Goal: Information Seeking & Learning: Find specific fact

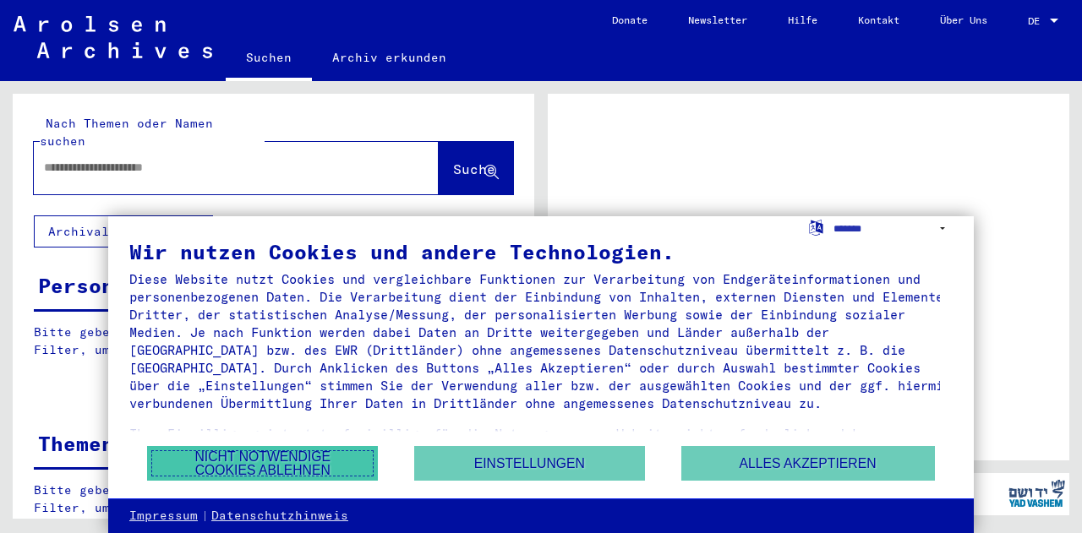
click at [306, 474] on button "Nicht notwendige Cookies ablehnen" at bounding box center [262, 463] width 231 height 35
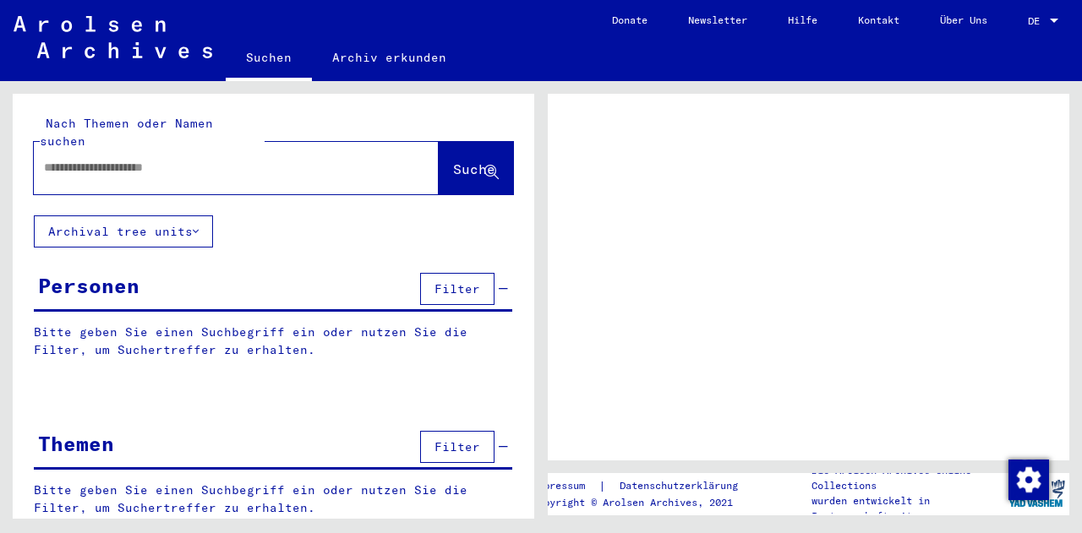
click at [105, 270] on div "Personen" at bounding box center [88, 285] width 101 height 30
click at [76, 270] on div "Personen" at bounding box center [88, 285] width 101 height 30
click at [450, 277] on button "Filter" at bounding box center [457, 289] width 74 height 32
click at [144, 324] on p "Bitte geben Sie einen Suchbegriff ein oder nutzen Sie die Filter, um Suchertref…" at bounding box center [273, 341] width 478 height 35
click at [146, 159] on input "text" at bounding box center [221, 168] width 354 height 18
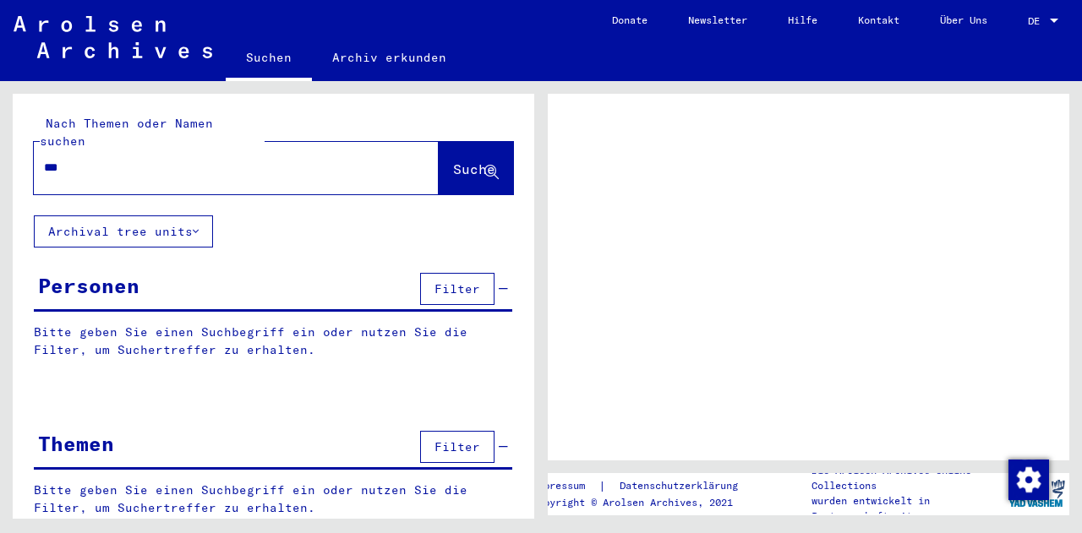
type input "****"
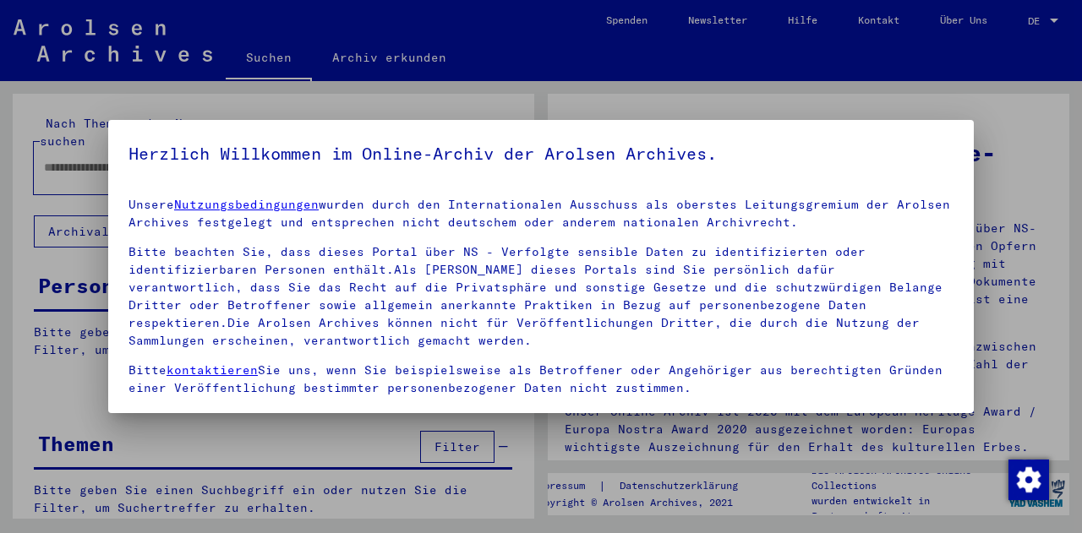
scroll to position [113, 0]
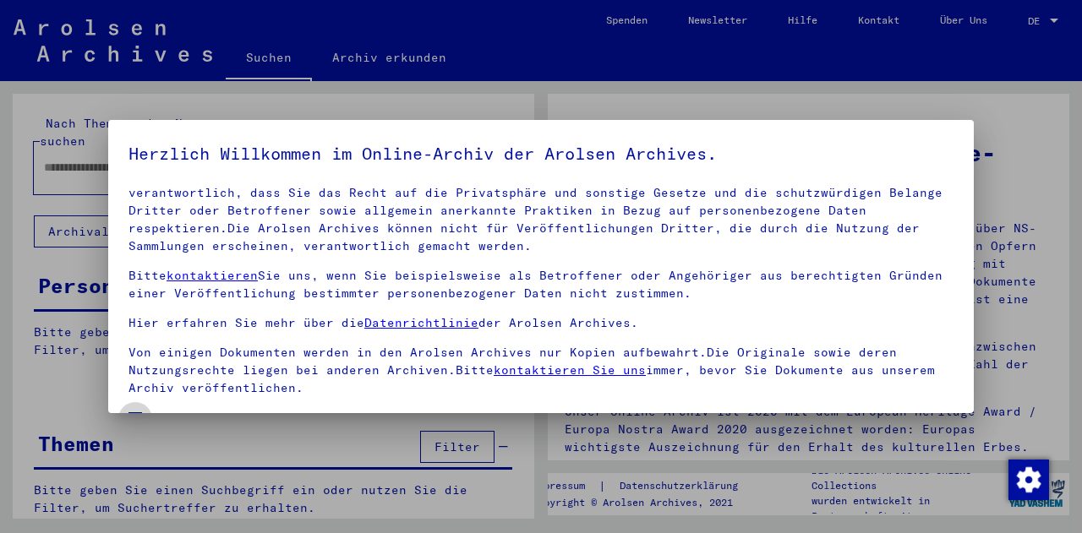
click at [128, 412] on span at bounding box center [135, 419] width 14 height 14
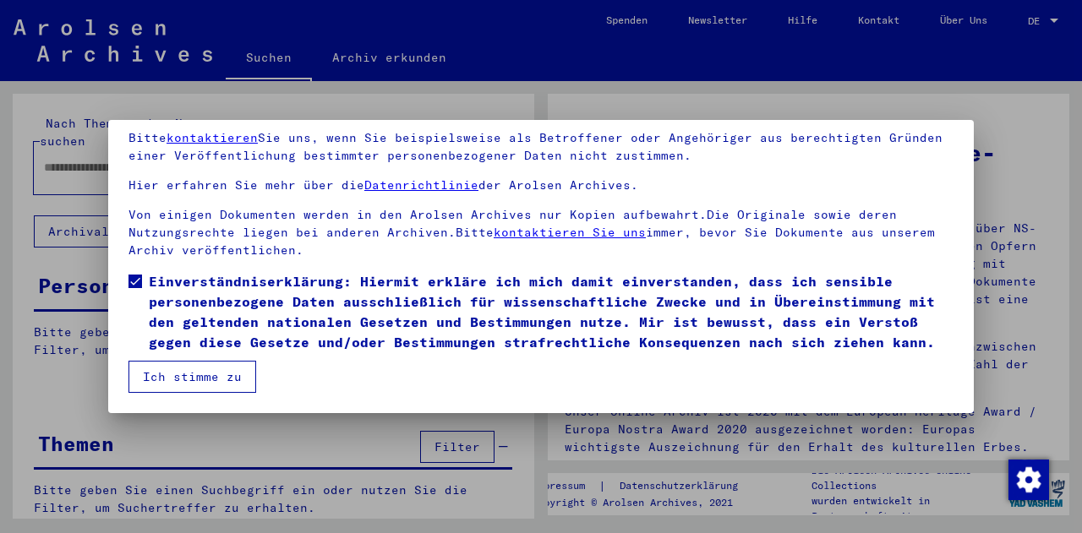
click at [254, 371] on mat-dialog-content "Unsere Nutzungsbedingungen wurden durch den Internationalen Ausschuss als obers…" at bounding box center [540, 219] width 865 height 346
click at [216, 385] on button "Ich stimme zu" at bounding box center [192, 377] width 128 height 32
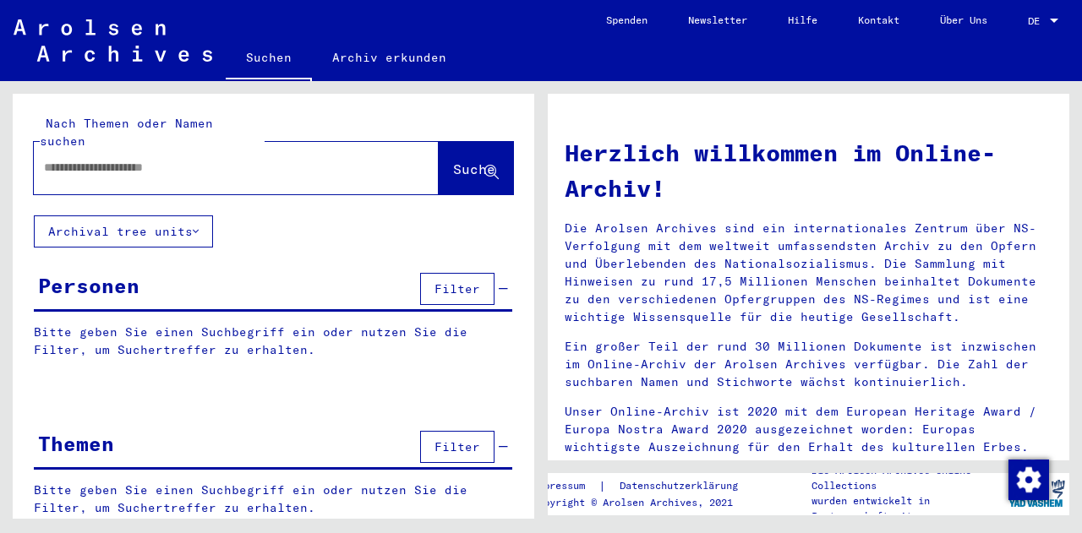
click at [117, 159] on input "text" at bounding box center [216, 168] width 344 height 18
paste input "**********"
drag, startPoint x: 282, startPoint y: 148, endPoint x: 152, endPoint y: 152, distance: 130.2
click at [152, 159] on input "**********" at bounding box center [216, 168] width 344 height 18
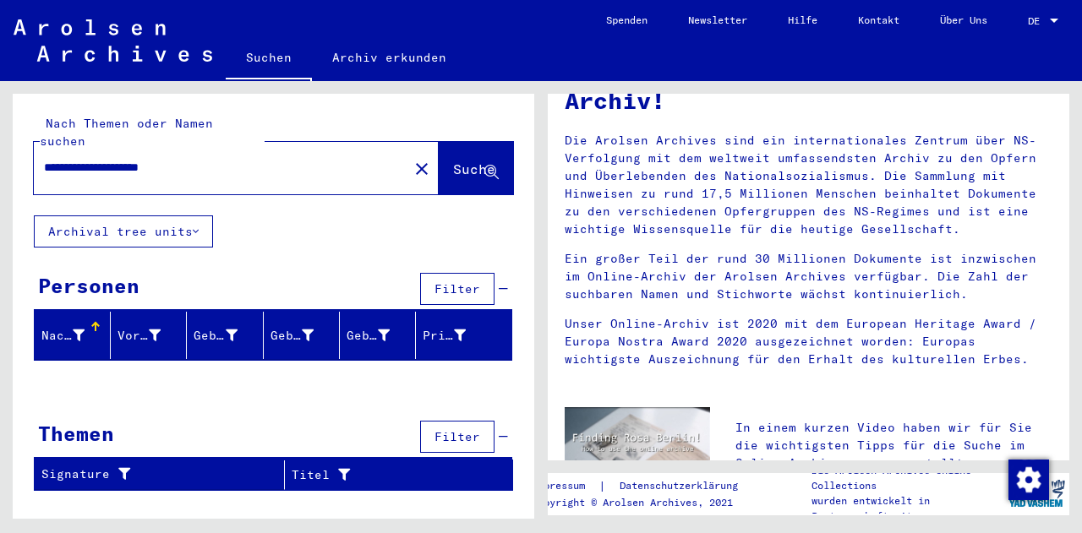
scroll to position [90, 0]
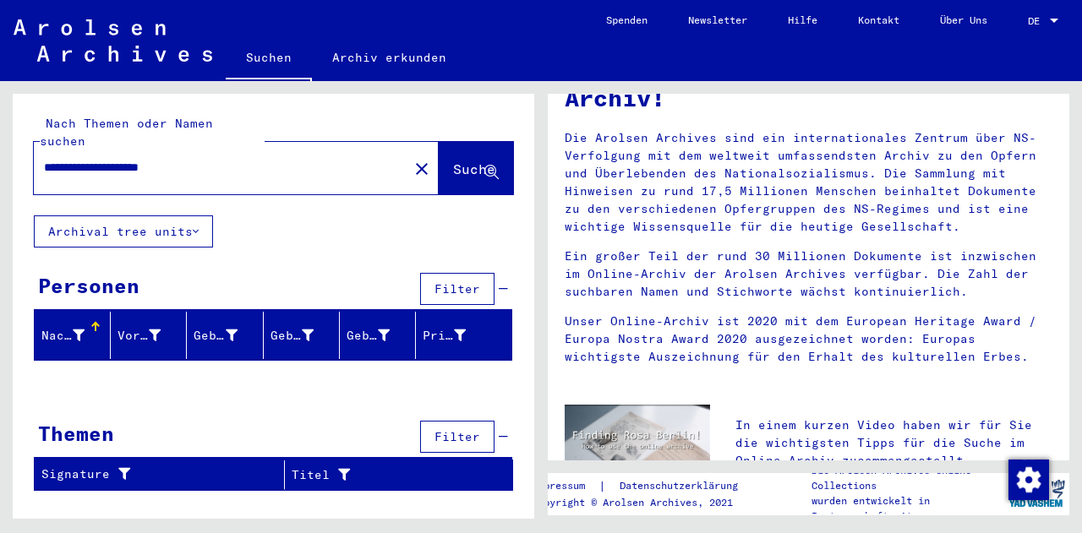
click at [340, 374] on div at bounding box center [273, 384] width 521 height 21
click at [73, 330] on icon at bounding box center [79, 336] width 12 height 12
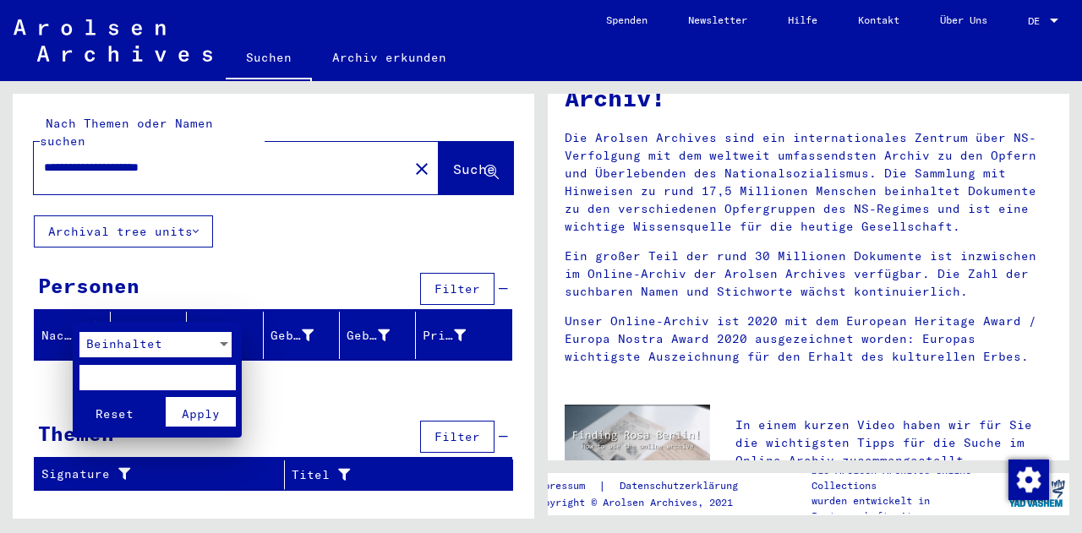
drag, startPoint x: 90, startPoint y: 148, endPoint x: 54, endPoint y: 155, distance: 36.3
click at [54, 155] on div at bounding box center [541, 266] width 1082 height 533
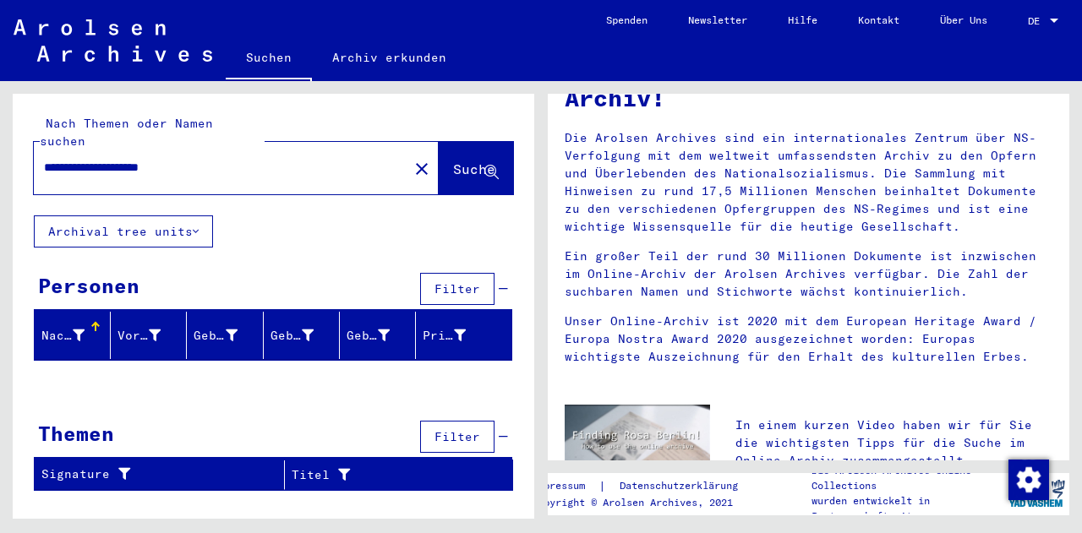
click at [49, 159] on input "**********" at bounding box center [216, 168] width 344 height 18
drag, startPoint x: 152, startPoint y: 148, endPoint x: 350, endPoint y: 138, distance: 198.0
click at [350, 149] on div "**********" at bounding box center [211, 168] width 354 height 38
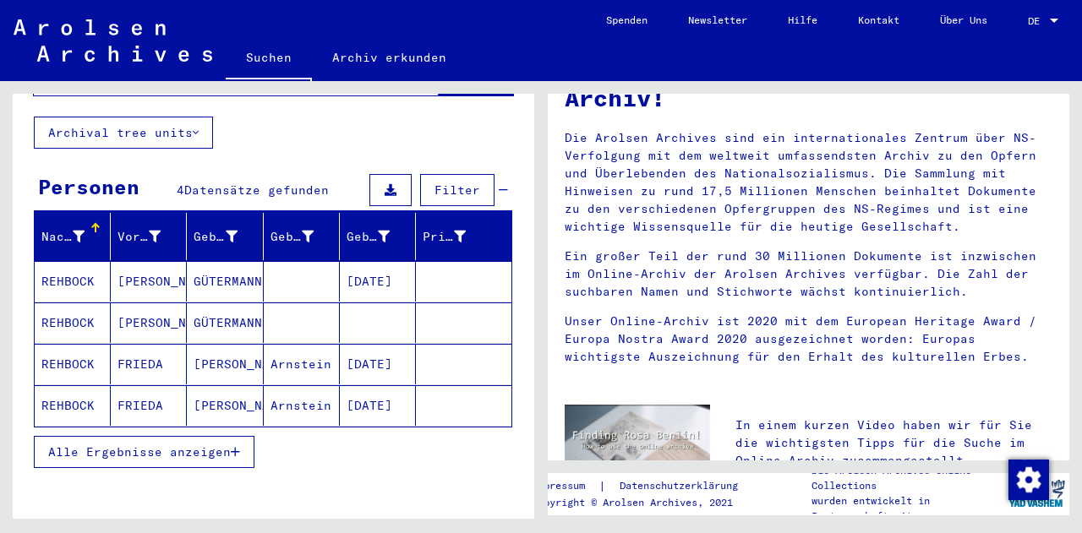
scroll to position [100, 0]
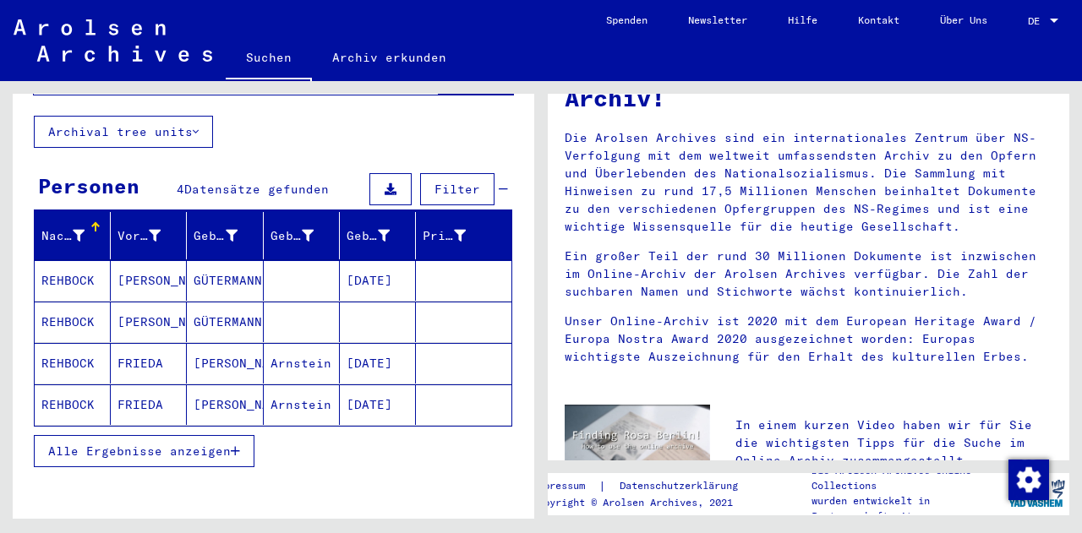
click at [150, 349] on mat-cell "FRIEDA" at bounding box center [149, 363] width 76 height 41
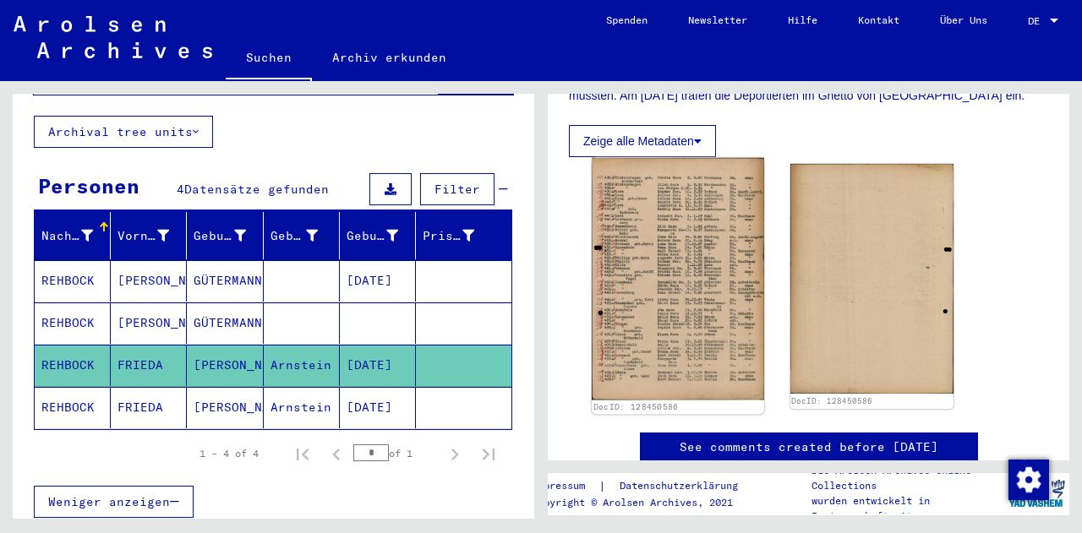
scroll to position [969, 0]
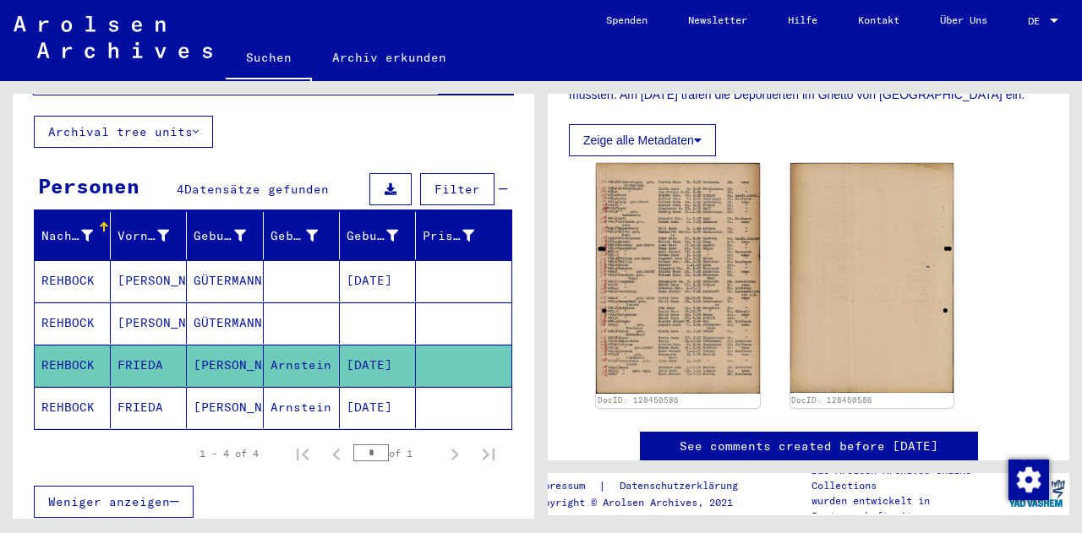
click at [58, 390] on mat-cell "REHBOCK" at bounding box center [73, 407] width 76 height 41
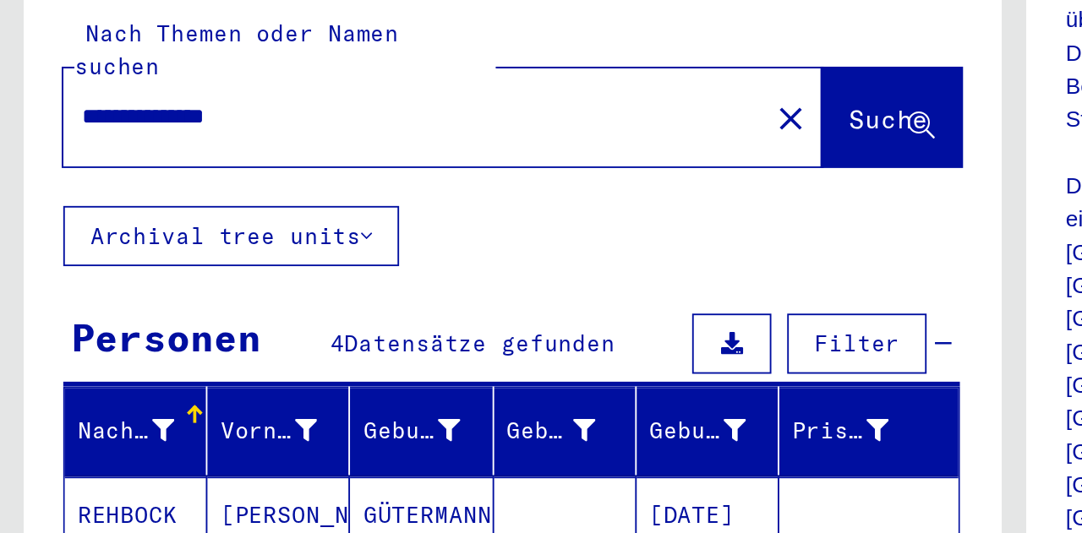
drag, startPoint x: 90, startPoint y: 150, endPoint x: 41, endPoint y: 145, distance: 50.2
click at [41, 149] on div "**********" at bounding box center [216, 168] width 364 height 38
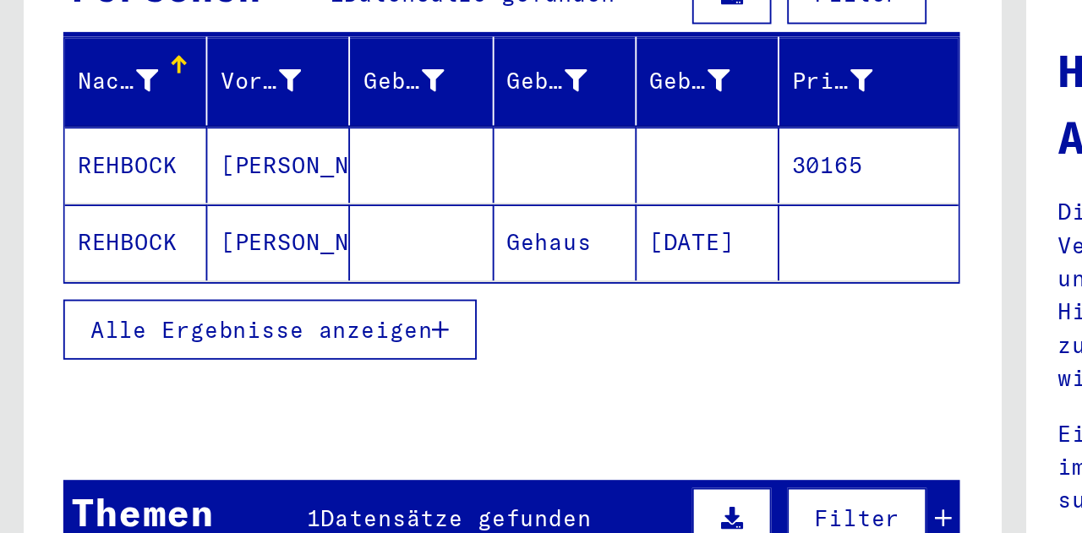
scroll to position [183, 0]
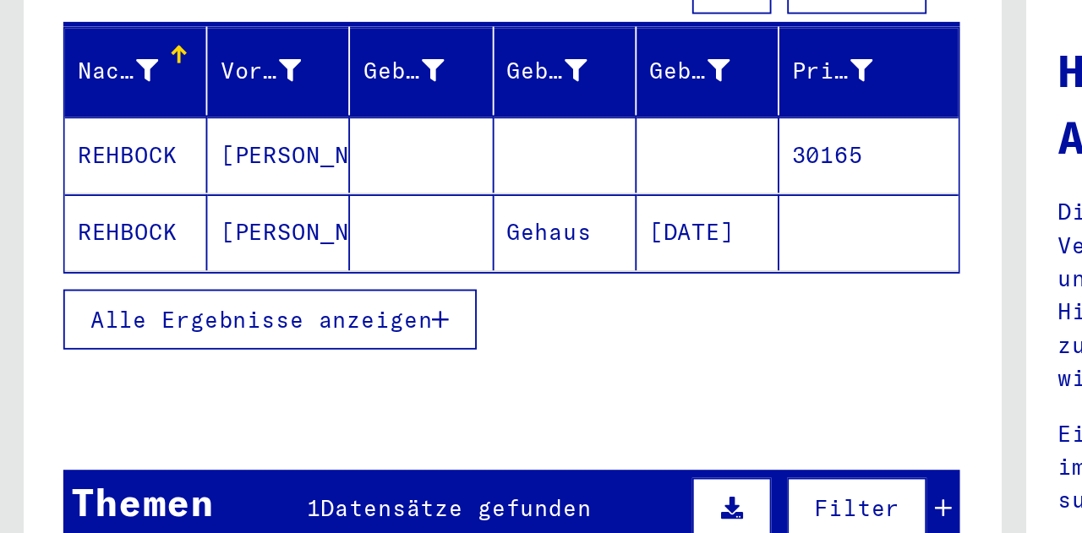
click at [76, 180] on mat-cell "REHBOCK" at bounding box center [73, 197] width 76 height 41
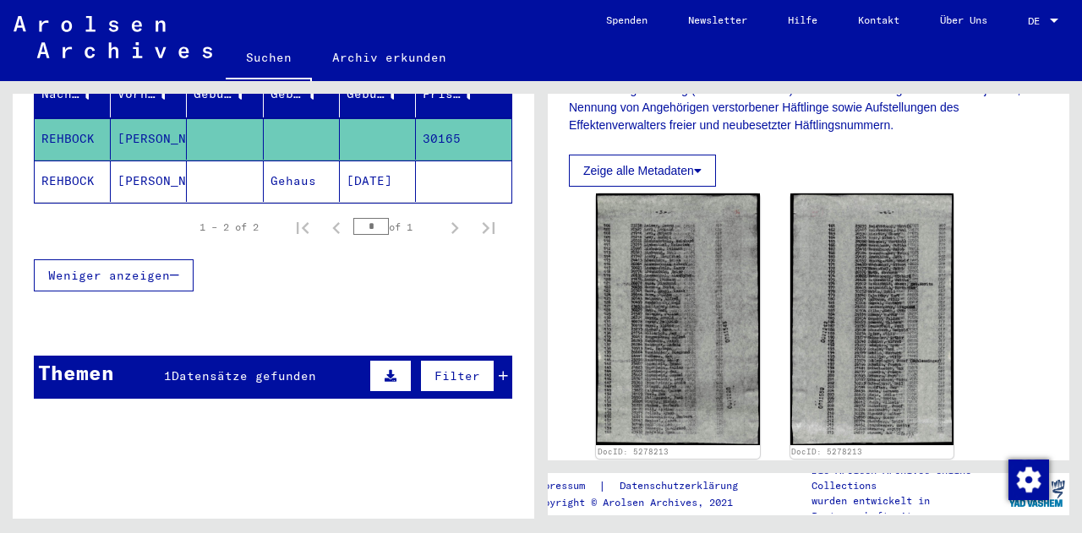
scroll to position [378, 0]
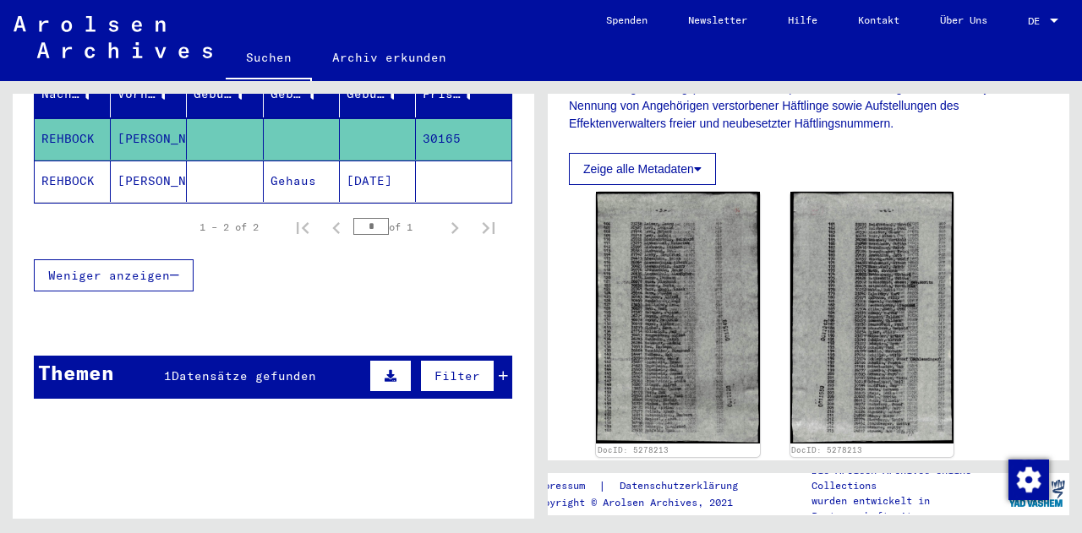
click at [140, 161] on mat-cell "[PERSON_NAME]" at bounding box center [149, 181] width 76 height 41
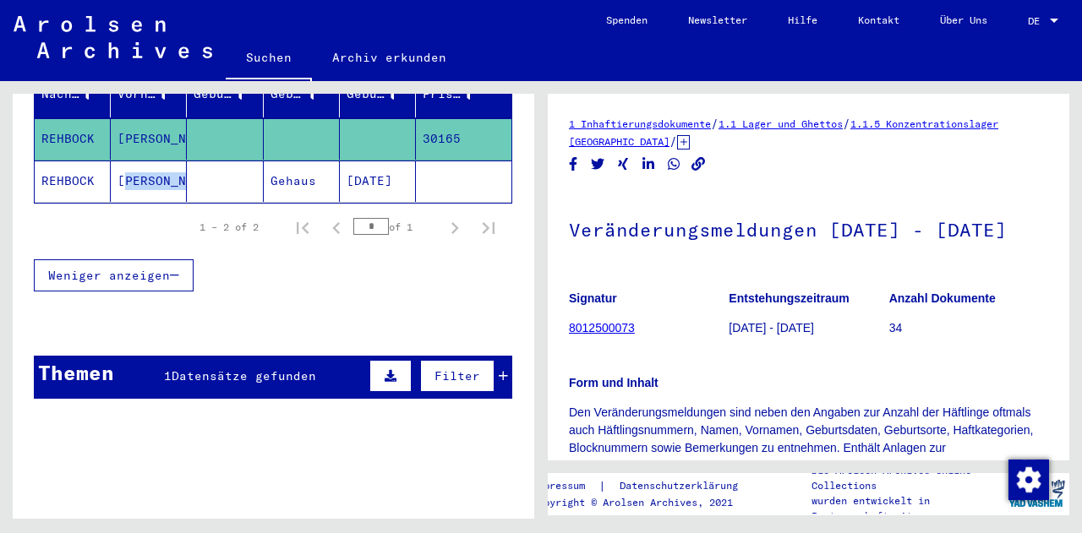
click at [140, 161] on mat-cell "[PERSON_NAME]" at bounding box center [149, 181] width 76 height 41
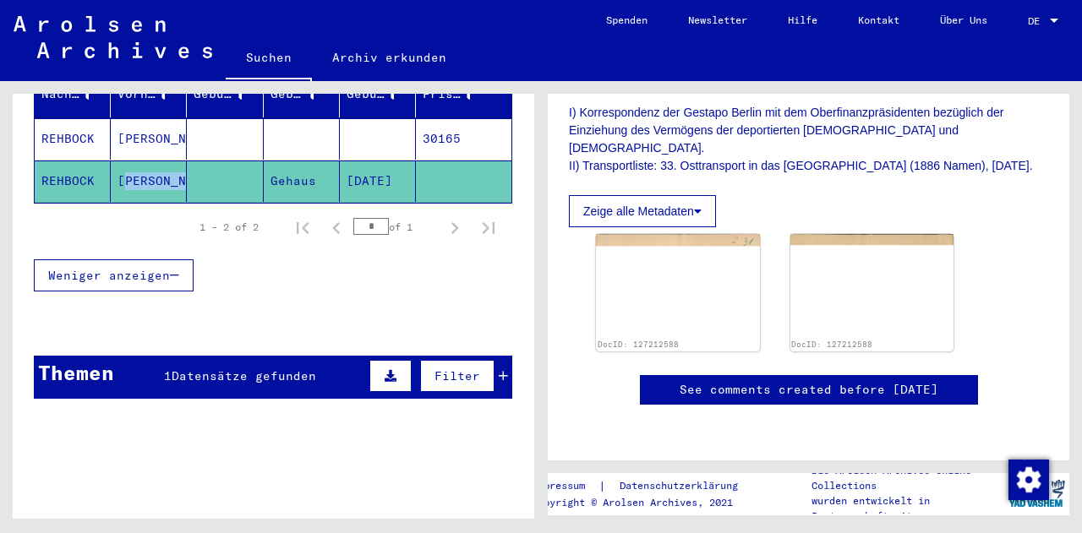
scroll to position [389, 0]
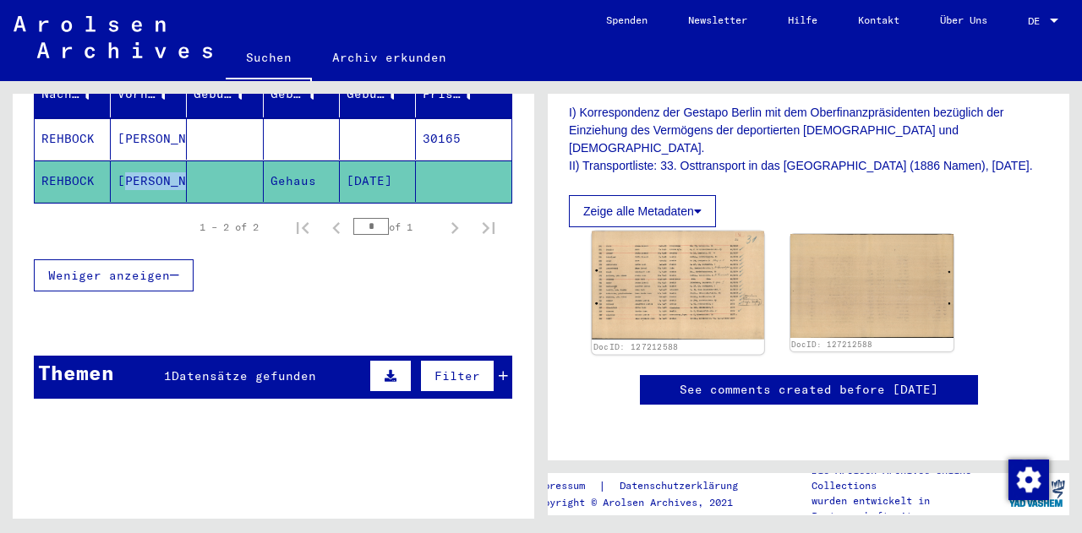
click at [685, 236] on img at bounding box center [678, 286] width 172 height 108
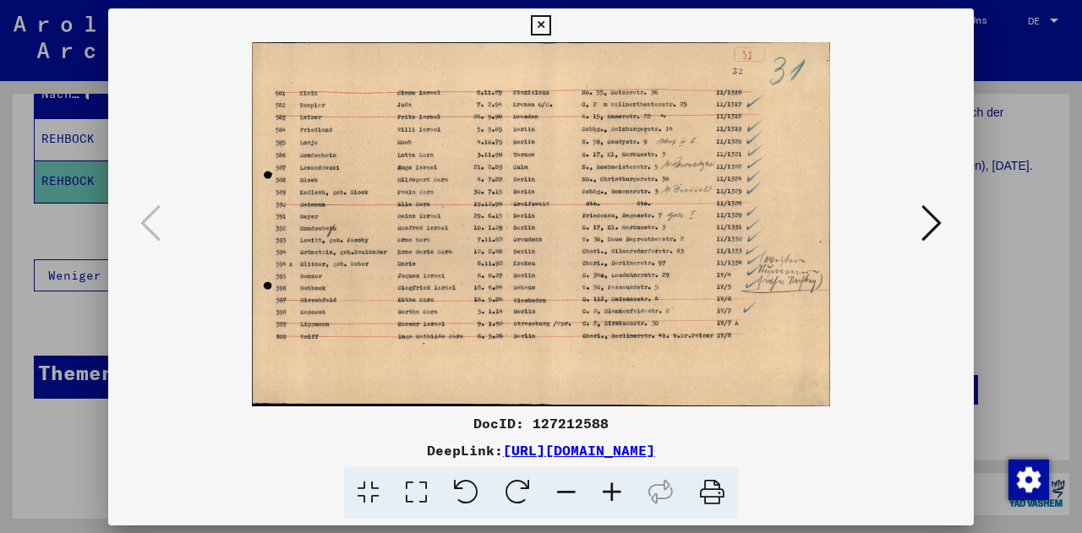
click at [685, 236] on img at bounding box center [541, 224] width 750 height 364
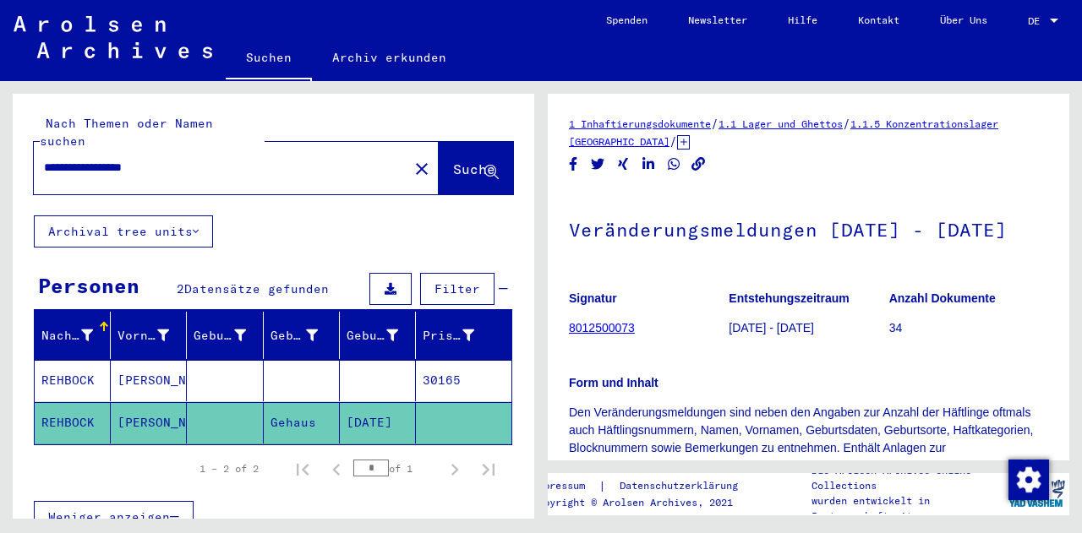
click at [116, 159] on input "**********" at bounding box center [221, 168] width 354 height 18
click at [112, 159] on input "**********" at bounding box center [221, 168] width 354 height 18
type input "**********"
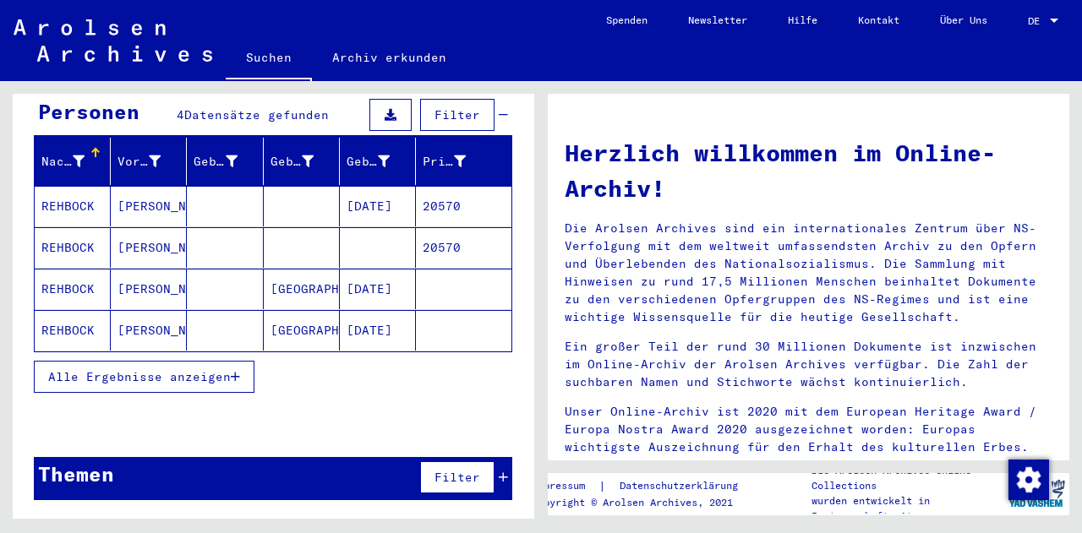
scroll to position [150, 0]
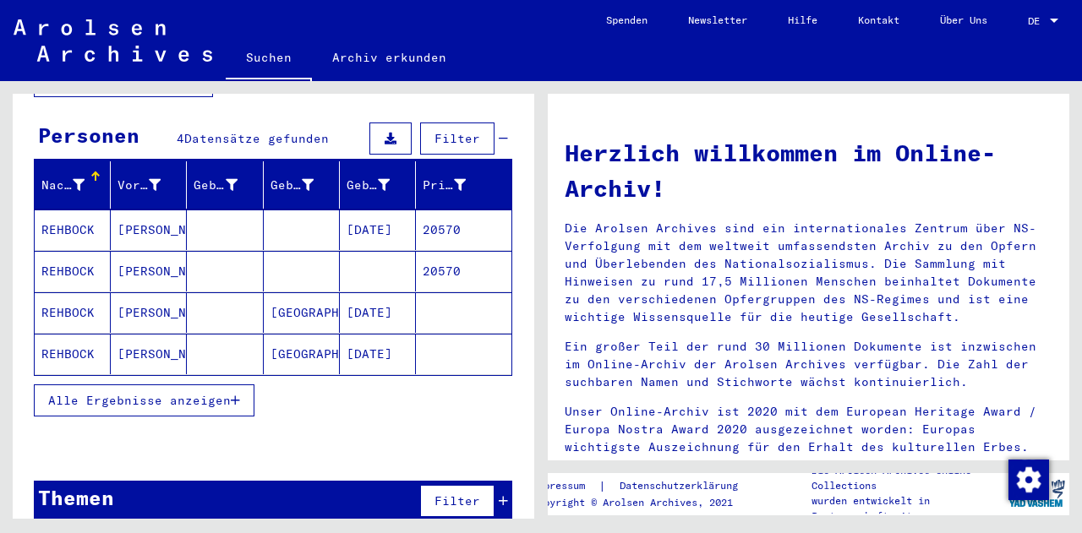
click at [63, 292] on mat-cell "REHBOCK" at bounding box center [73, 312] width 76 height 41
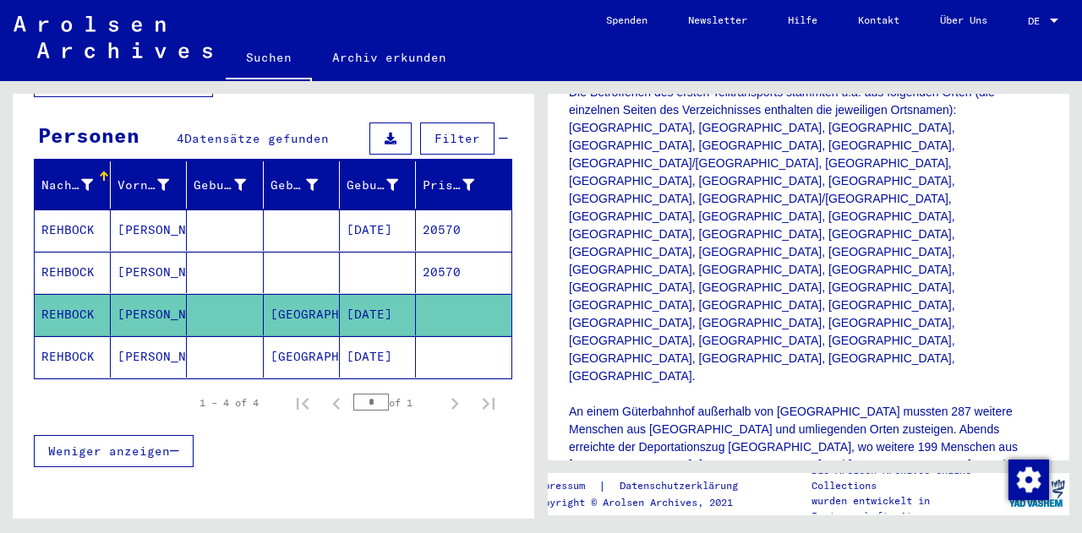
scroll to position [585, 0]
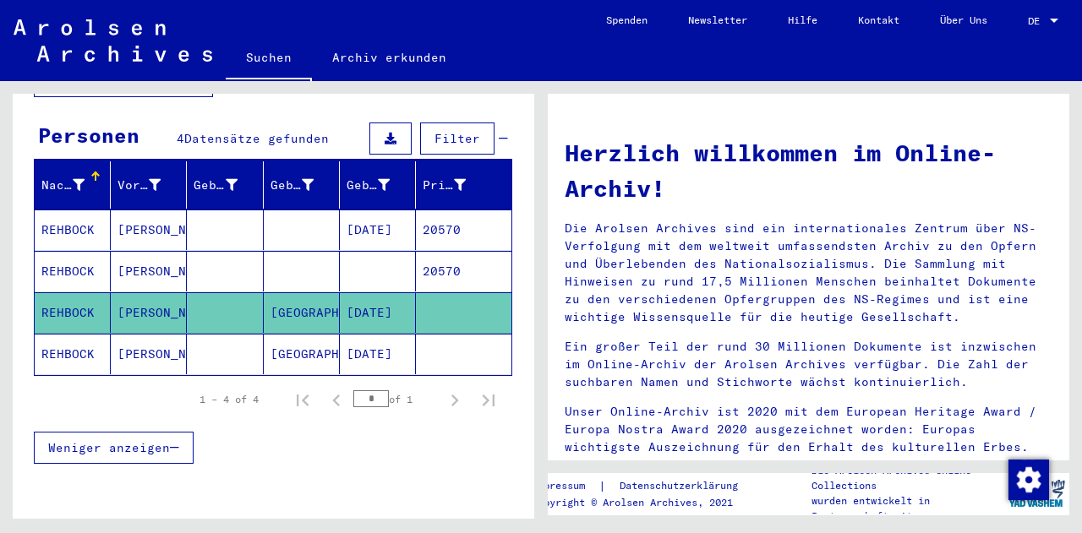
click at [146, 215] on mat-cell "[PERSON_NAME]" at bounding box center [149, 230] width 76 height 41
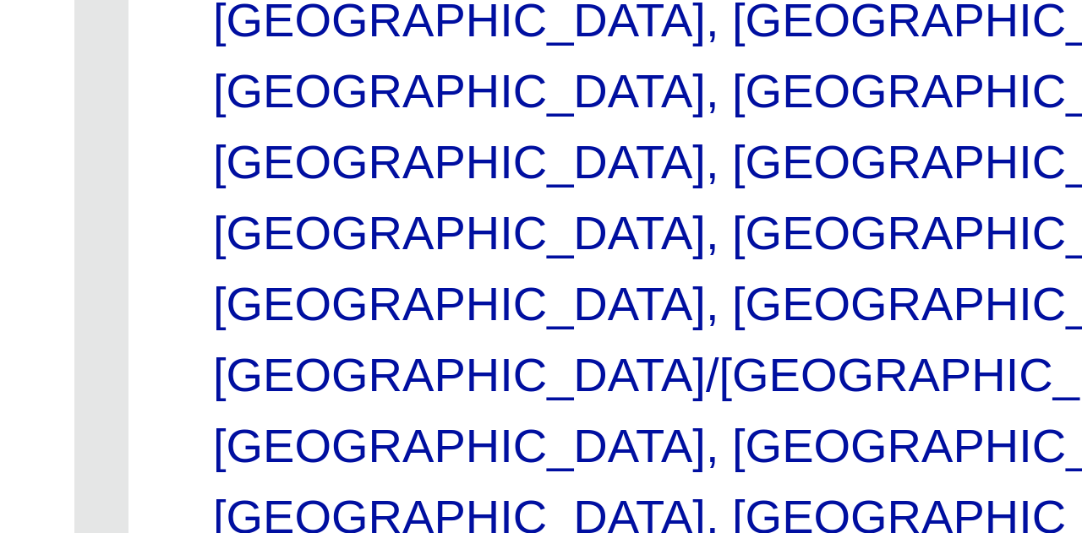
scroll to position [540, 0]
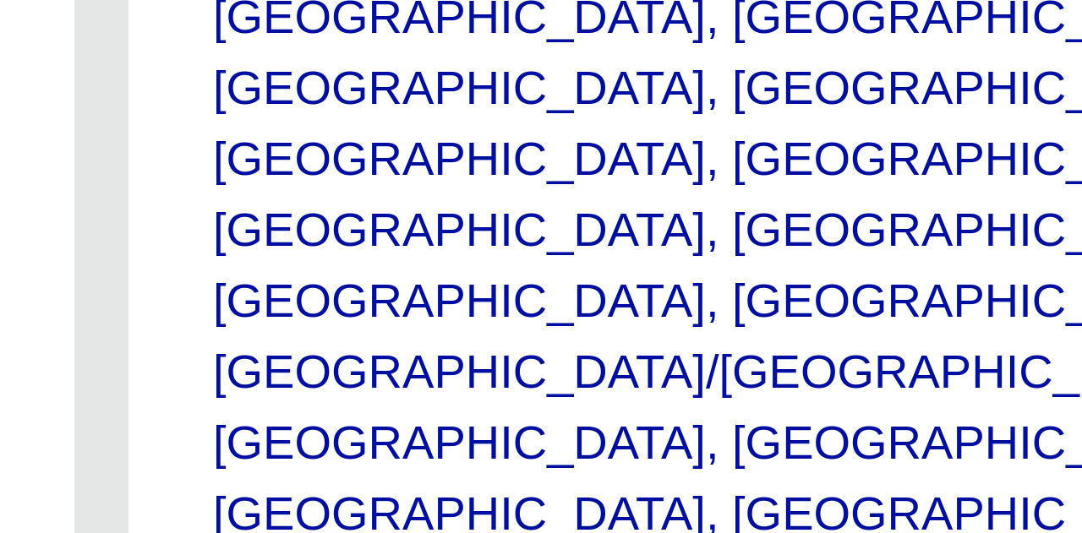
click at [703, 397] on img at bounding box center [678, 507] width 172 height 221
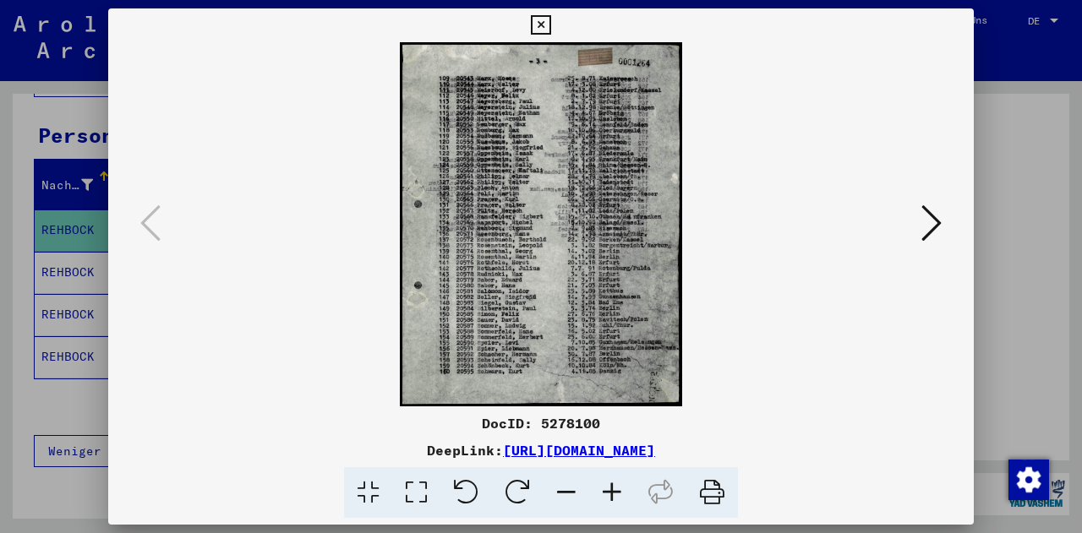
click at [0, 253] on div at bounding box center [541, 266] width 1082 height 533
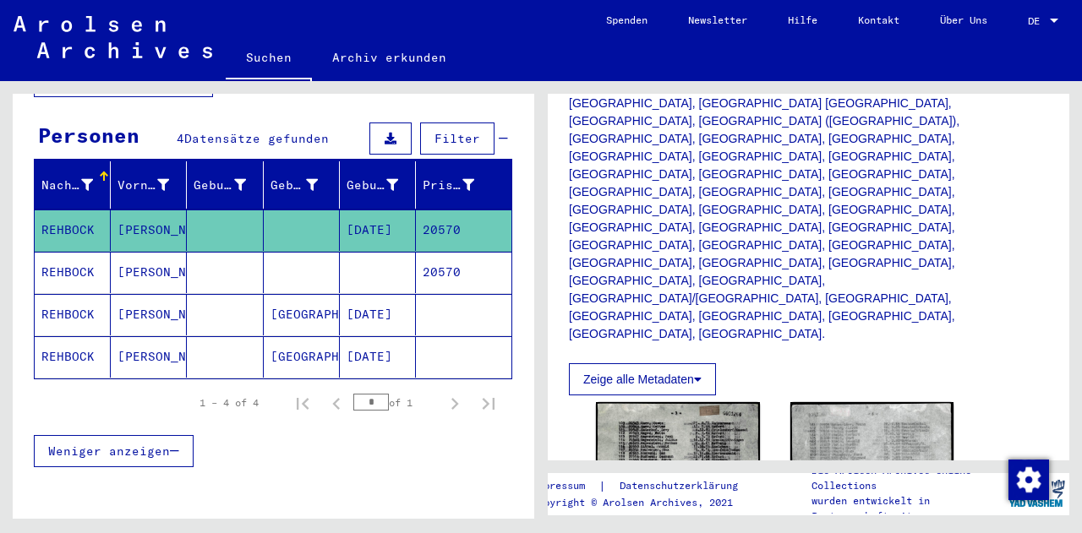
click at [127, 252] on mat-cell "[PERSON_NAME]" at bounding box center [149, 272] width 76 height 41
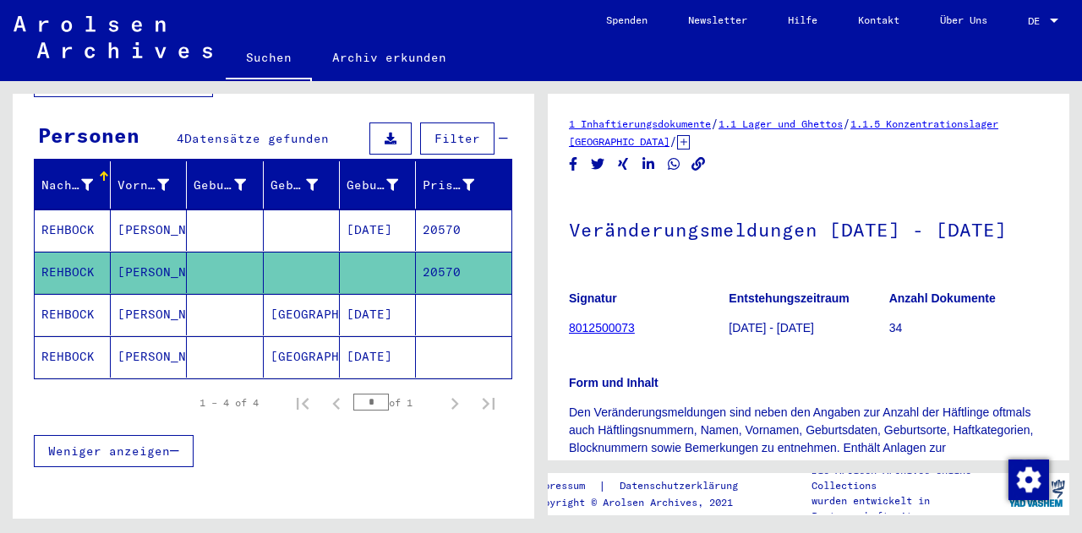
click at [145, 297] on mat-cell "[PERSON_NAME]" at bounding box center [149, 314] width 76 height 41
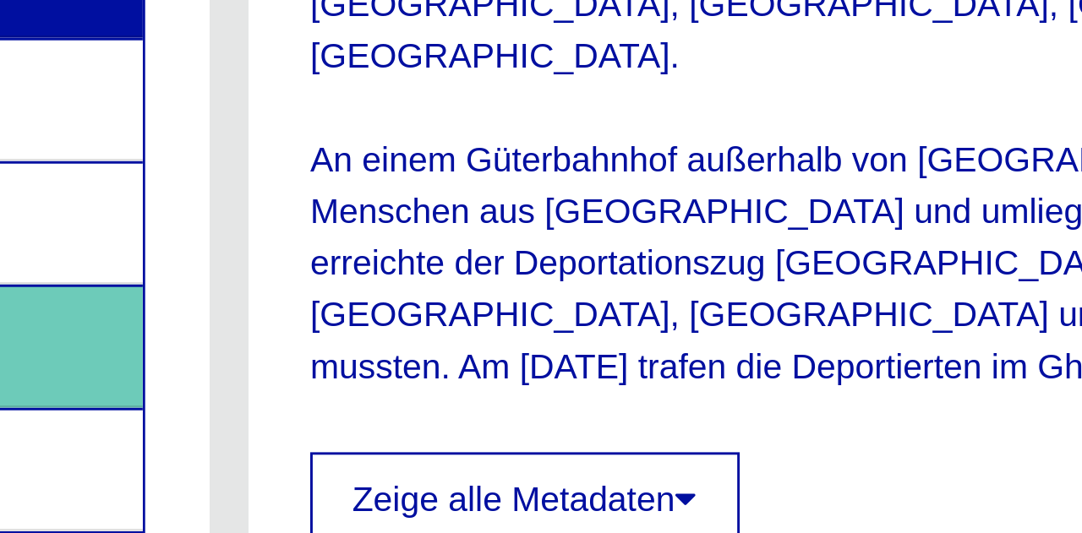
scroll to position [747, 0]
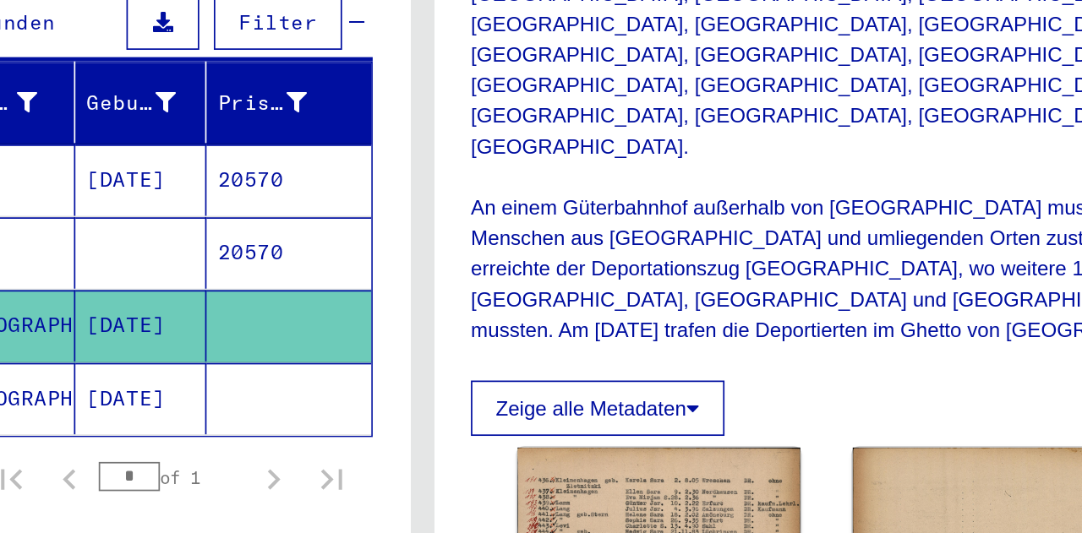
click at [361, 344] on mat-cell "[DATE]" at bounding box center [378, 356] width 76 height 41
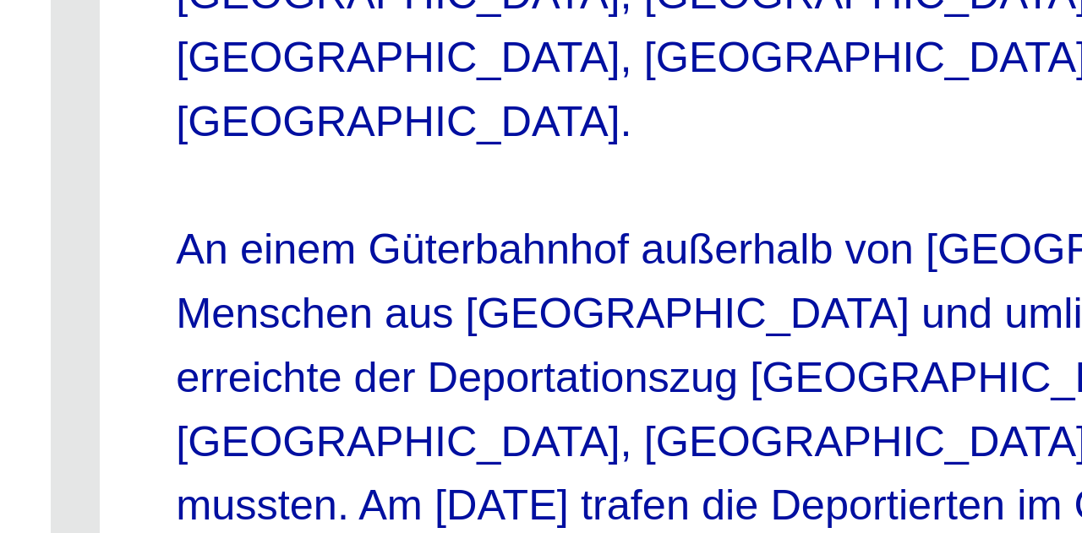
scroll to position [693, 0]
